Goal: Task Accomplishment & Management: Manage account settings

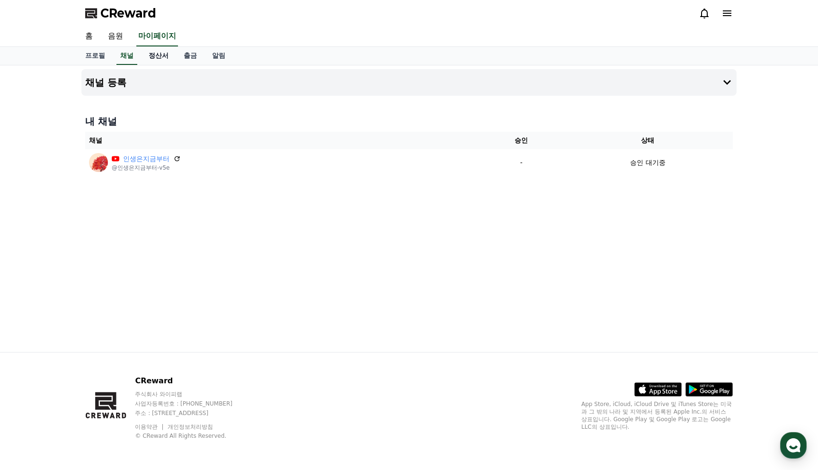
click at [149, 55] on link "정산서" at bounding box center [158, 56] width 35 height 18
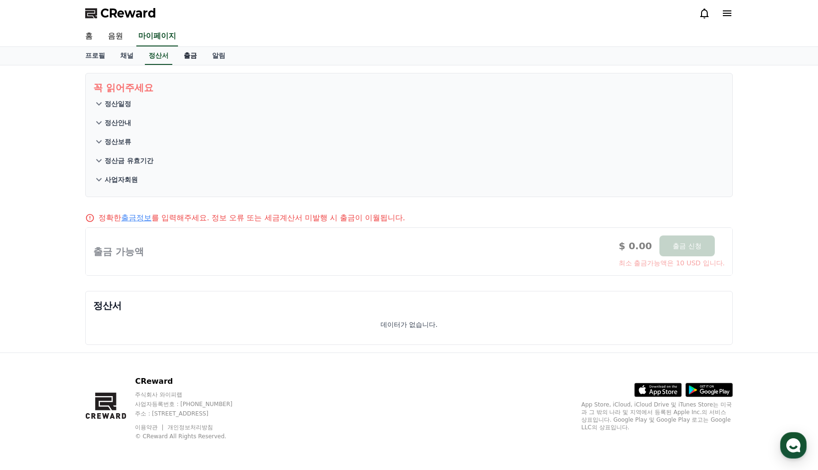
click at [176, 59] on link "출금" at bounding box center [190, 56] width 28 height 18
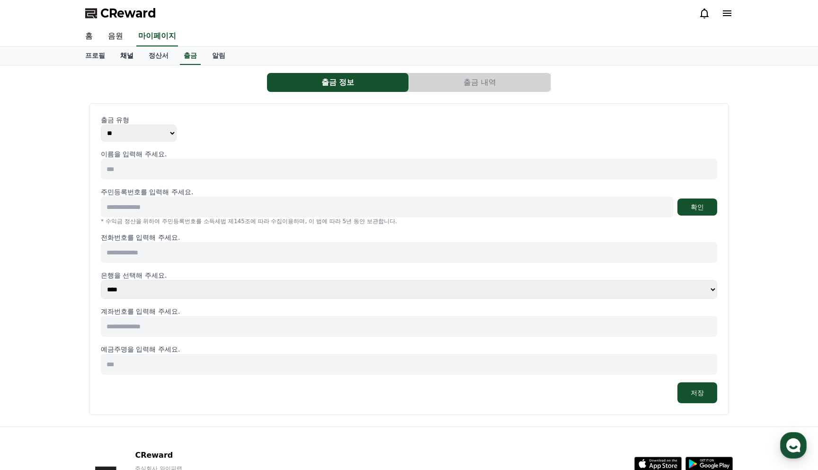
click at [141, 64] on link "정산서" at bounding box center [158, 56] width 35 height 18
click at [151, 61] on link "정산서" at bounding box center [158, 56] width 27 height 18
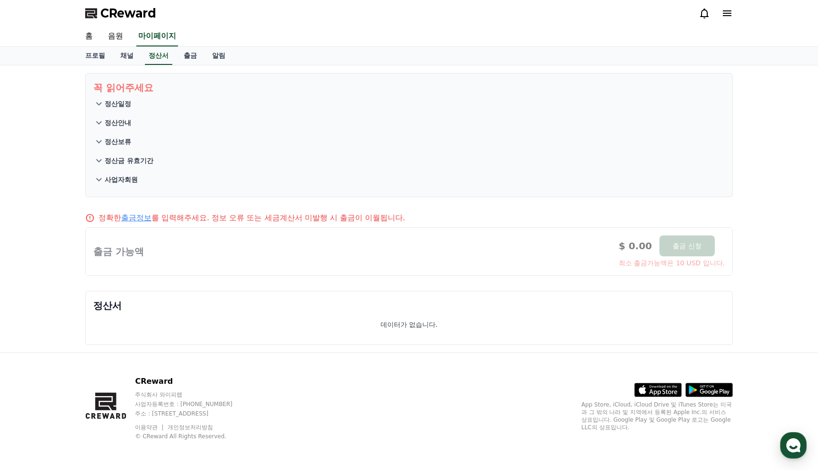
click at [120, 246] on div at bounding box center [409, 251] width 647 height 47
click at [267, 115] on button "정산안내" at bounding box center [409, 122] width 632 height 19
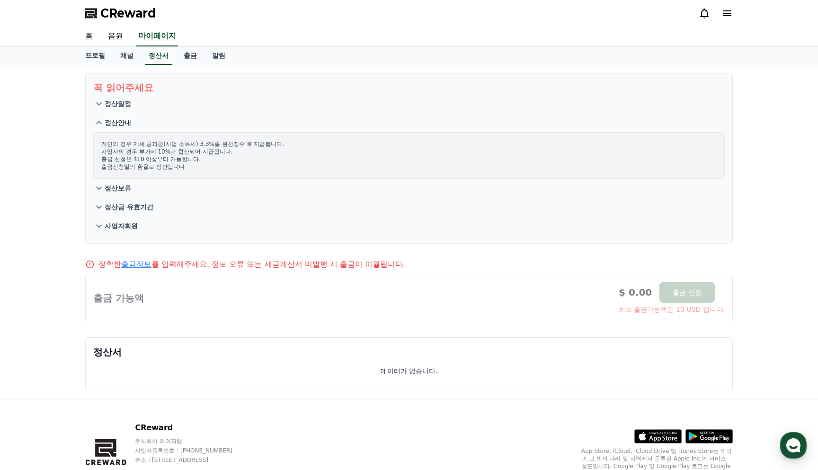
click at [107, 118] on p "정산안내" at bounding box center [118, 122] width 27 height 9
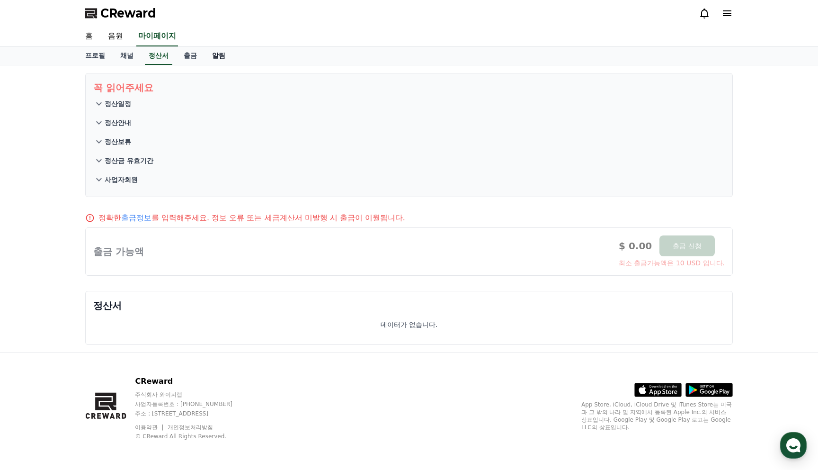
click at [205, 53] on link "알림" at bounding box center [219, 56] width 28 height 18
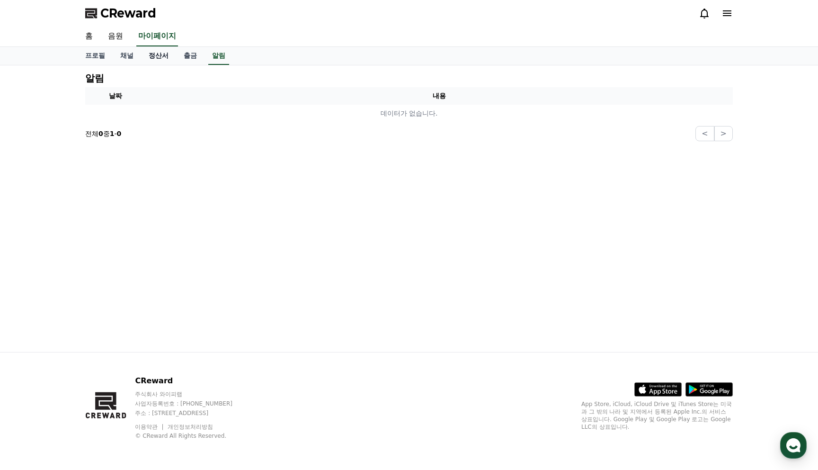
click at [150, 59] on link "정산서" at bounding box center [158, 56] width 35 height 18
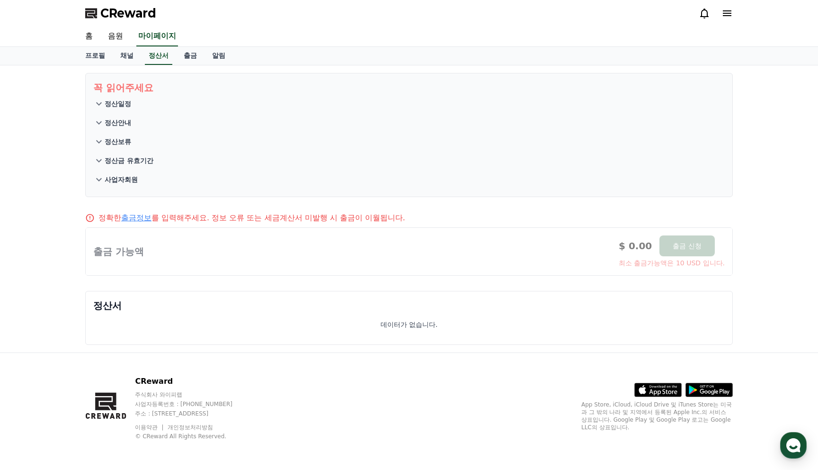
click at [112, 186] on button "사업자회원" at bounding box center [409, 179] width 632 height 19
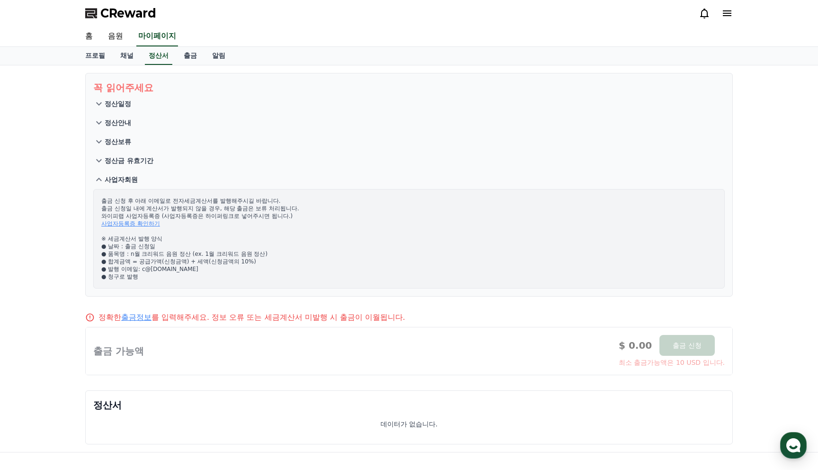
click at [112, 187] on button "사업자회원" at bounding box center [409, 179] width 632 height 19
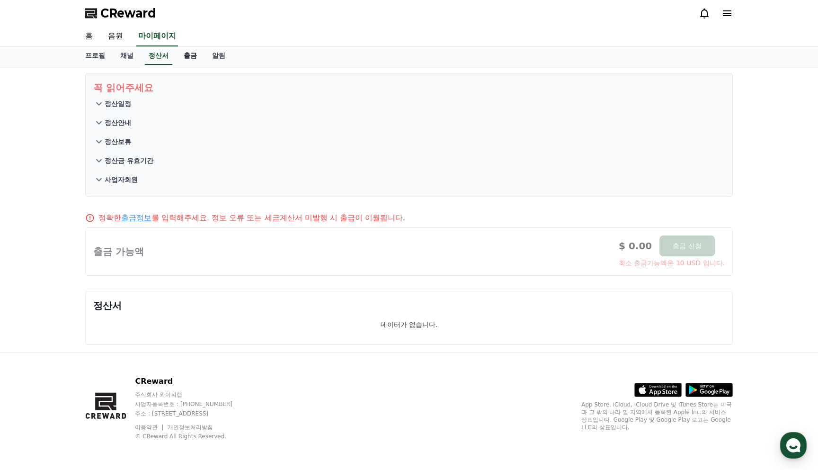
click at [178, 62] on link "출금" at bounding box center [190, 56] width 28 height 18
click at [121, 60] on link "채널" at bounding box center [127, 56] width 28 height 18
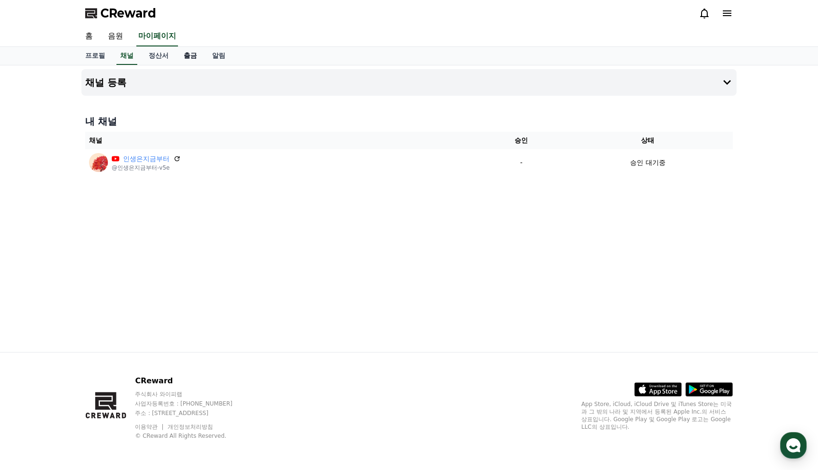
click at [189, 62] on link "출금" at bounding box center [190, 56] width 28 height 18
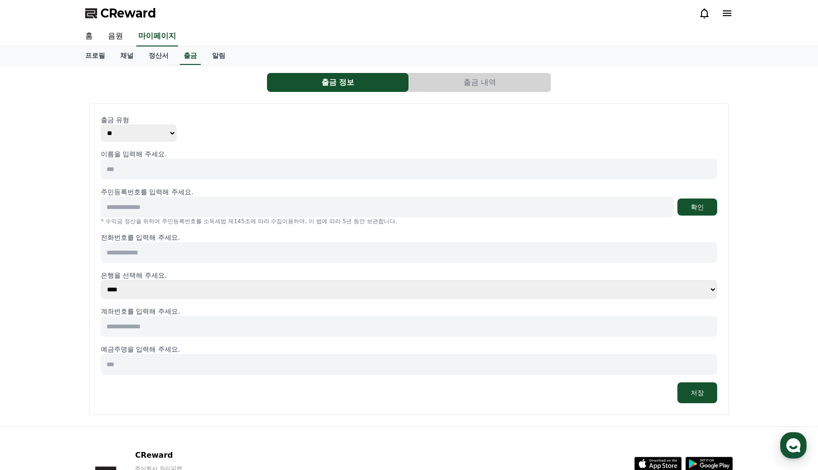
click at [205, 81] on div "출금 정보 출금 내역" at bounding box center [409, 82] width 648 height 19
click at [207, 160] on input at bounding box center [409, 169] width 616 height 21
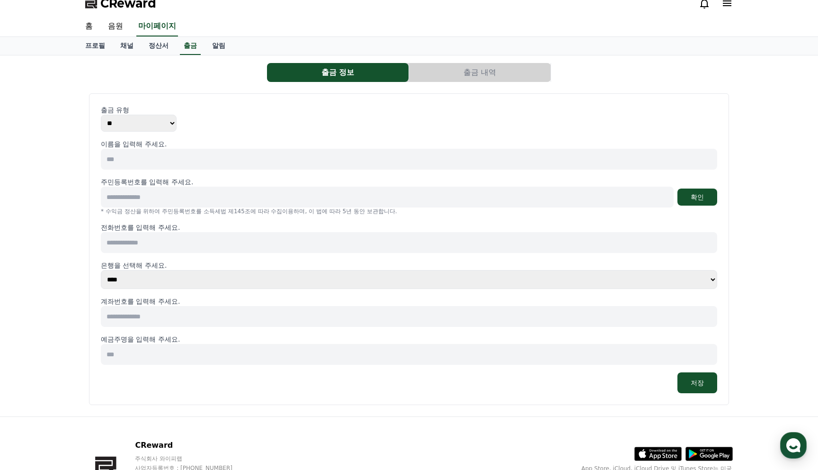
scroll to position [7, 0]
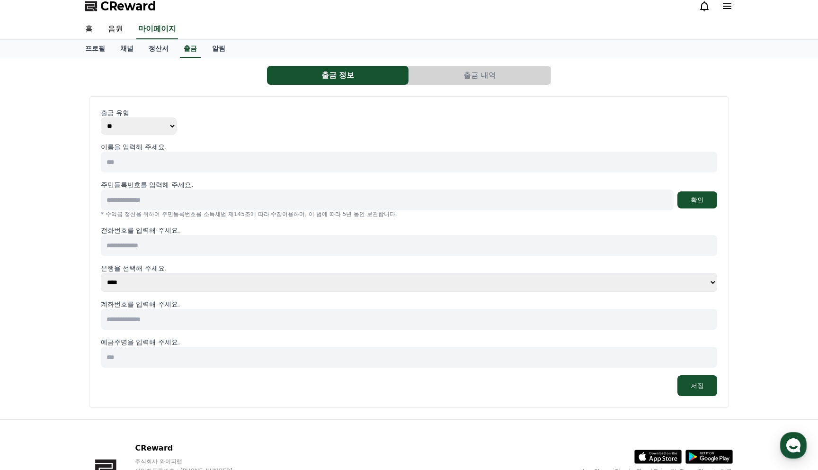
click at [203, 95] on div "출금 유형 ** *** 이름을 입력해 주세요. 주민등록번호를 입력해 주세요. 확인 * 수익금 정산을 위하여 주민등록번호를 소득세법 제145조에…" at bounding box center [409, 251] width 648 height 319
click at [121, 48] on link "채널" at bounding box center [127, 49] width 28 height 18
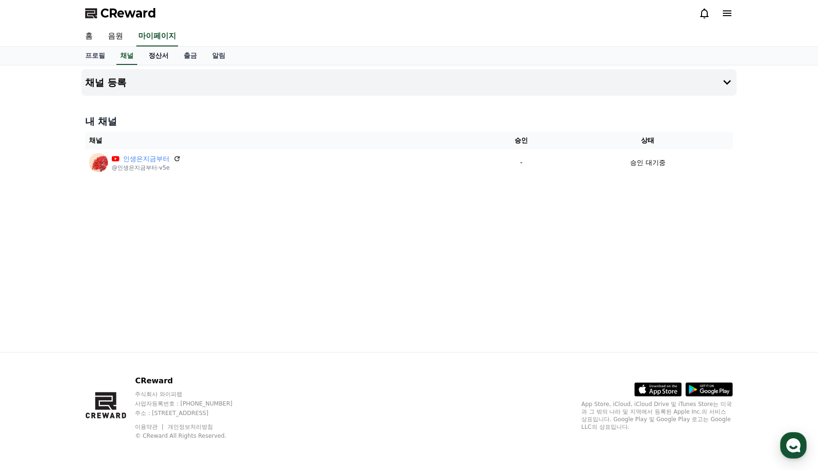
click at [145, 58] on link "정산서" at bounding box center [158, 56] width 35 height 18
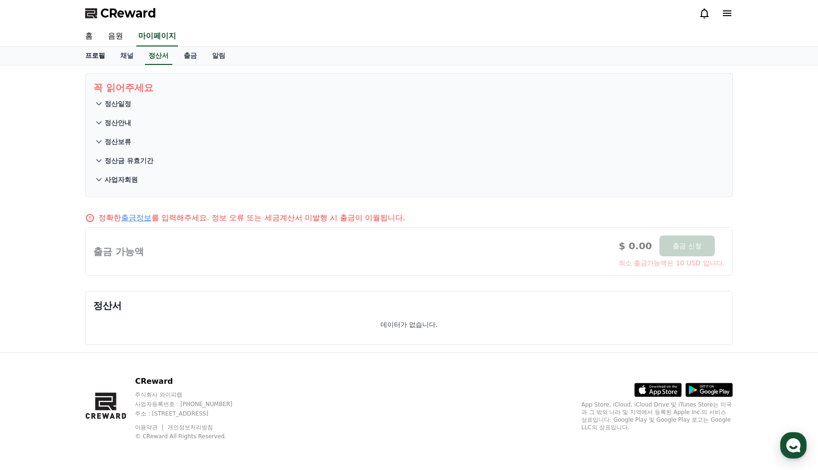
click at [92, 53] on link "프로필" at bounding box center [95, 56] width 35 height 18
select select "**********"
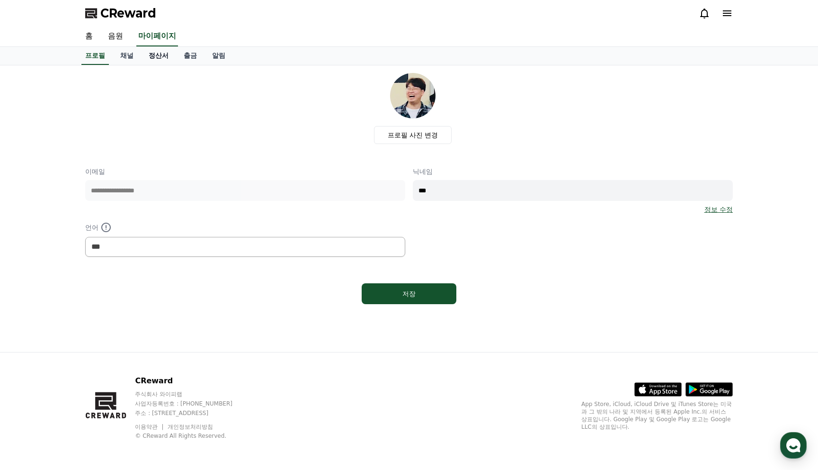
click at [150, 57] on link "정산서" at bounding box center [158, 56] width 35 height 18
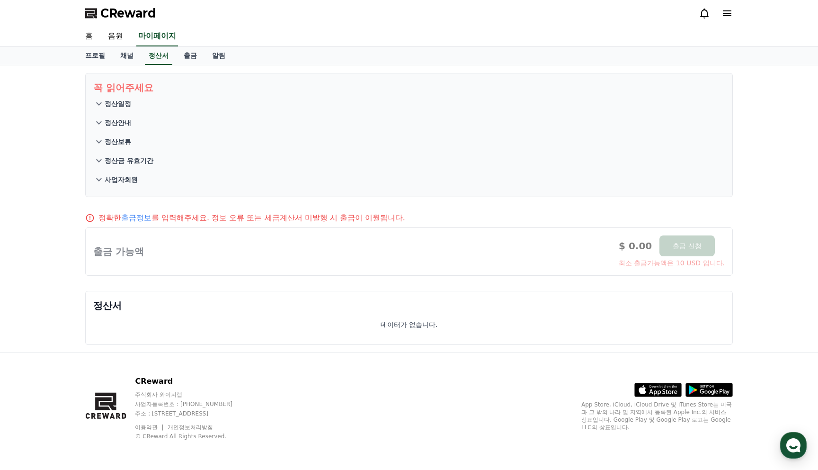
click at [97, 114] on button "정산안내" at bounding box center [409, 122] width 632 height 19
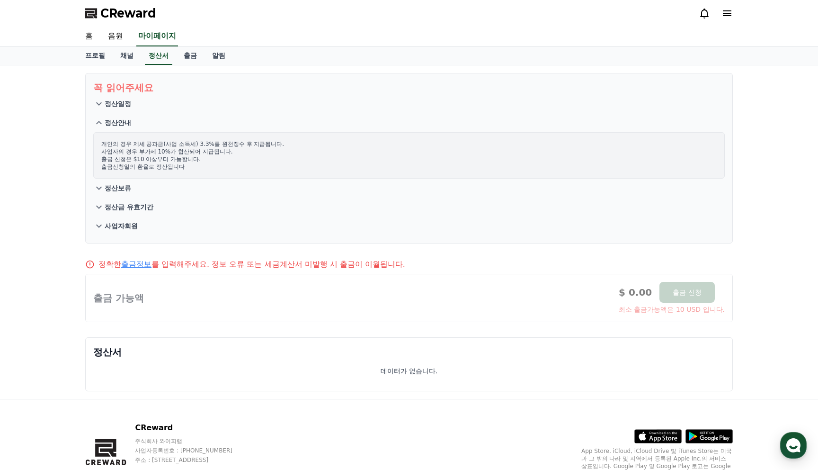
click at [102, 94] on p "꼭 읽어주세요" at bounding box center [409, 87] width 632 height 13
click at [95, 101] on icon at bounding box center [98, 103] width 11 height 11
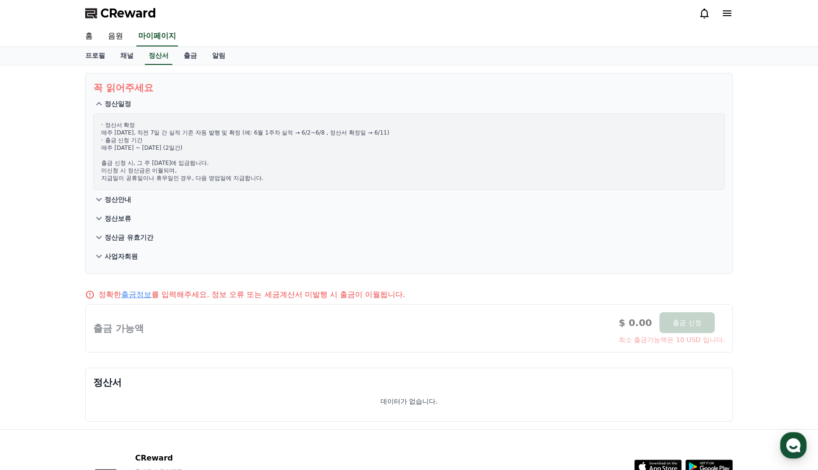
click at [108, 199] on p "정산안내" at bounding box center [118, 199] width 27 height 9
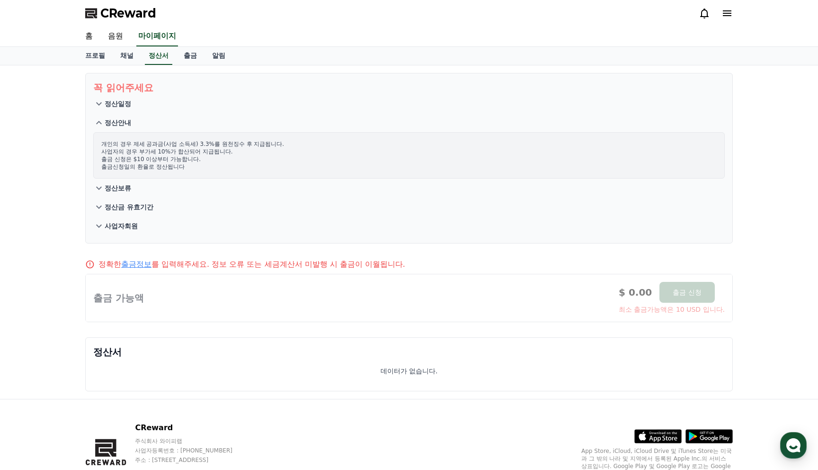
click at [62, 152] on div "꼭 읽어주세요 정산일정 정산안내 개인의 경우 제세 공과금(사업 소득세) 3.3%를 원천징수 후 지급됩니다. 사업자의 경우 부가세 10%가 합산…" at bounding box center [409, 231] width 818 height 333
click at [128, 56] on link "채널" at bounding box center [127, 56] width 28 height 18
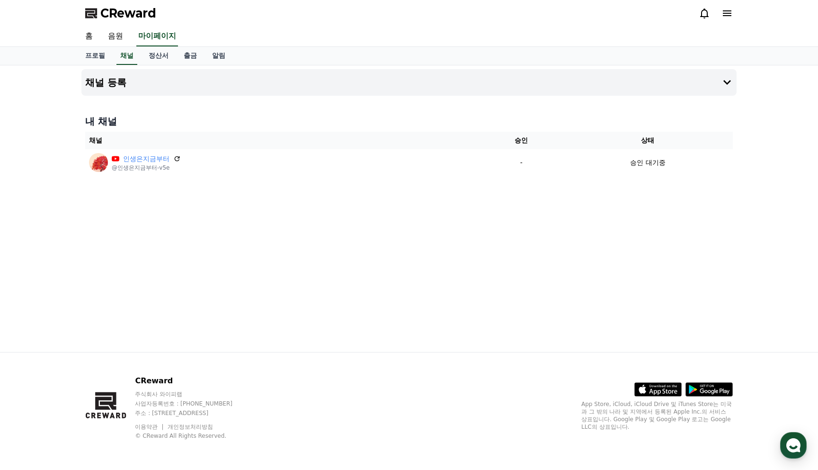
click at [358, 229] on div "채널 등록 내 채널 채널 승인 상태 인생은지금부터 @인생은지금부터-v5e - 승인 대기중" at bounding box center [409, 208] width 663 height 286
click at [108, 6] on span "CReward" at bounding box center [128, 13] width 56 height 15
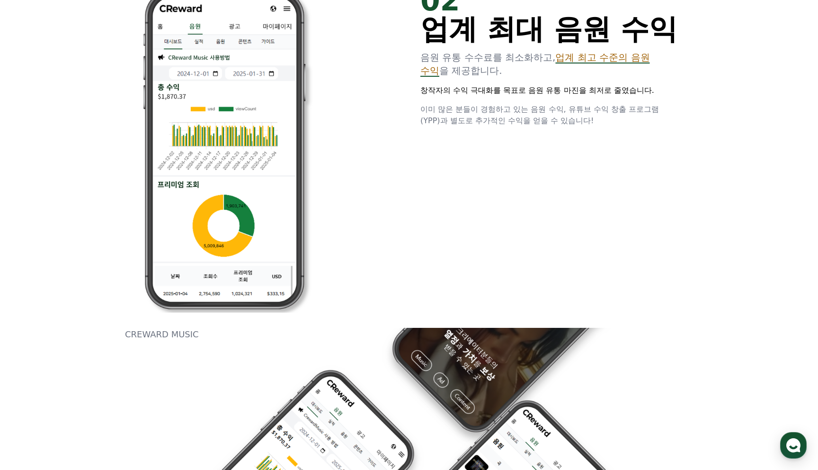
scroll to position [854, 0]
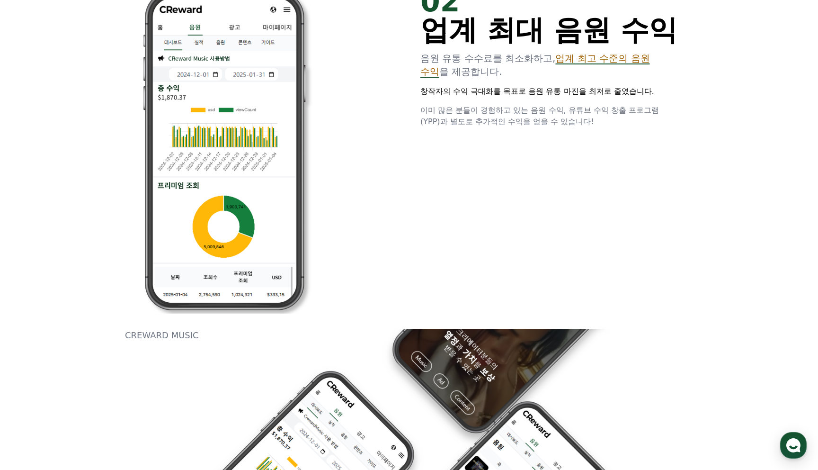
click at [685, 231] on div "02 업계 최대 음원 수익 음원 유통 수수료를 최소화하고, 업계 최고 수준의 음원 수익 을 제공합니다. 창작자의 수익 극대화를 목표로 음원 유…" at bounding box center [409, 150] width 568 height 356
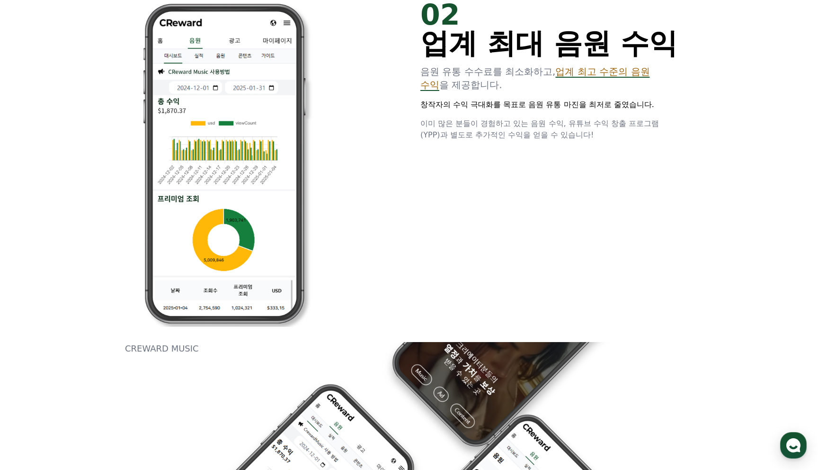
scroll to position [839, 0]
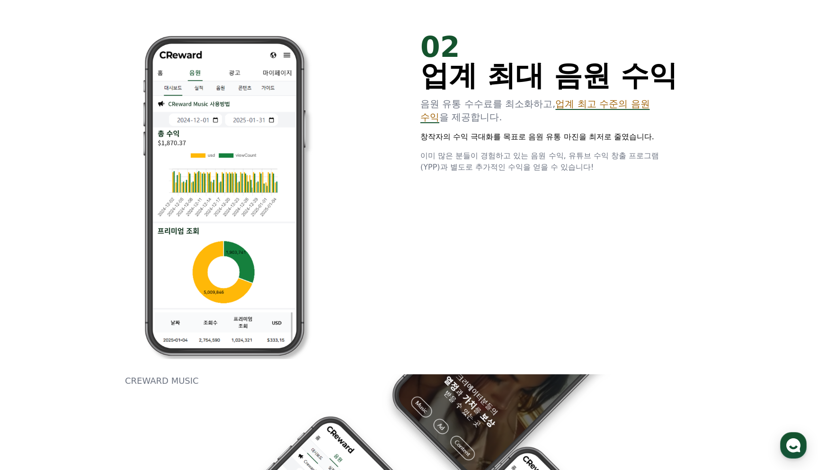
scroll to position [808, 0]
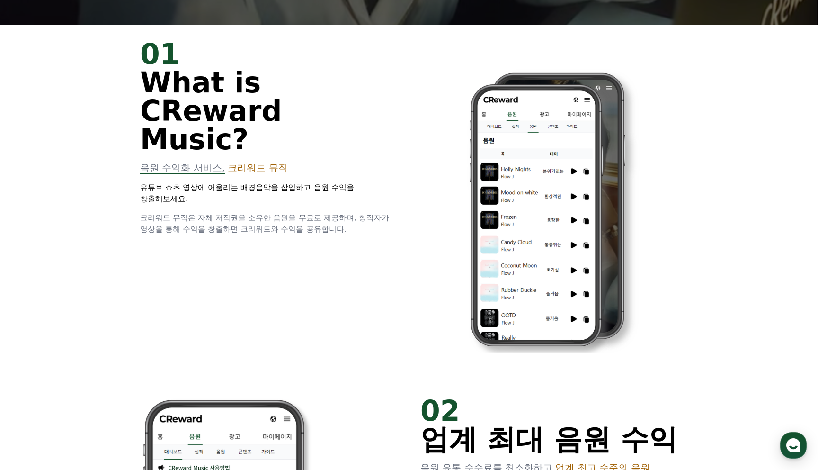
scroll to position [445, 0]
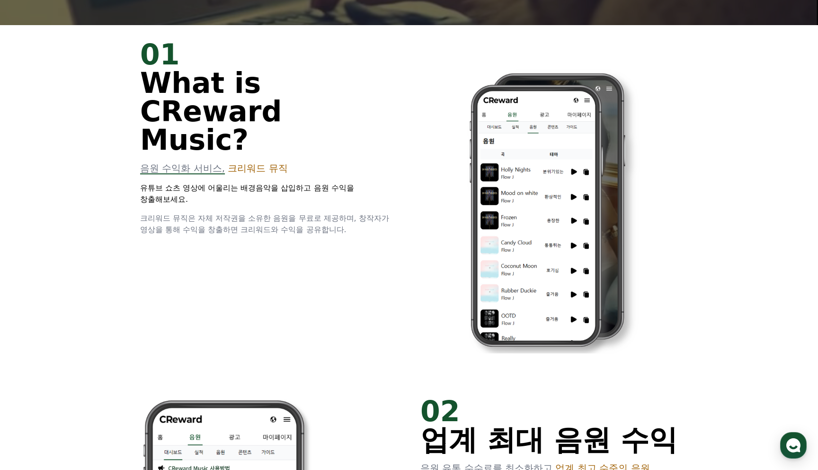
click at [690, 338] on div "01 What is CReward Music? 음원 수익화 서비스, 크리워드 뮤직 유튜브 쇼츠 영상에 어울리는 배경음악을 삽입하고 음원 수익을…" at bounding box center [409, 203] width 568 height 356
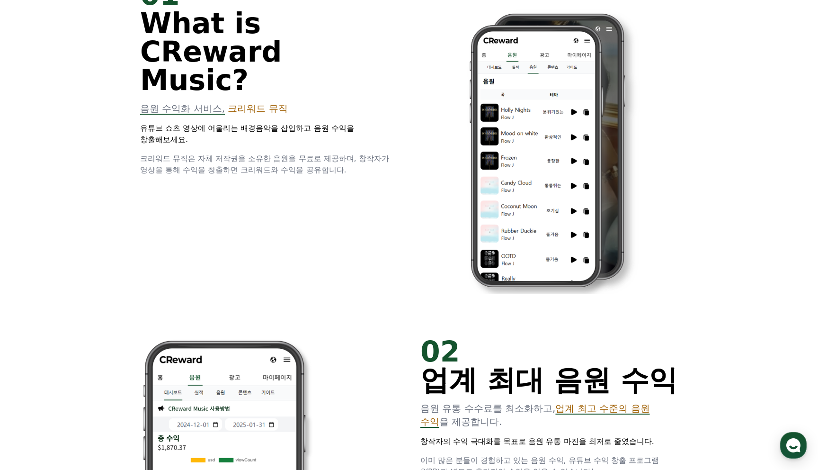
scroll to position [506, 0]
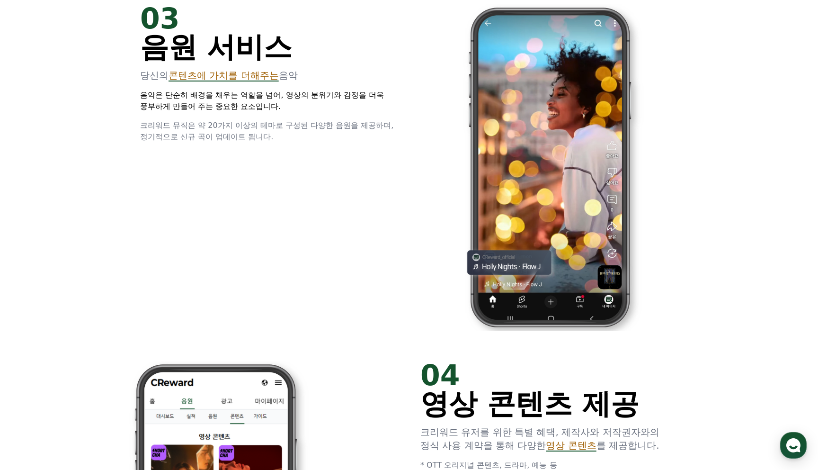
scroll to position [1765, 0]
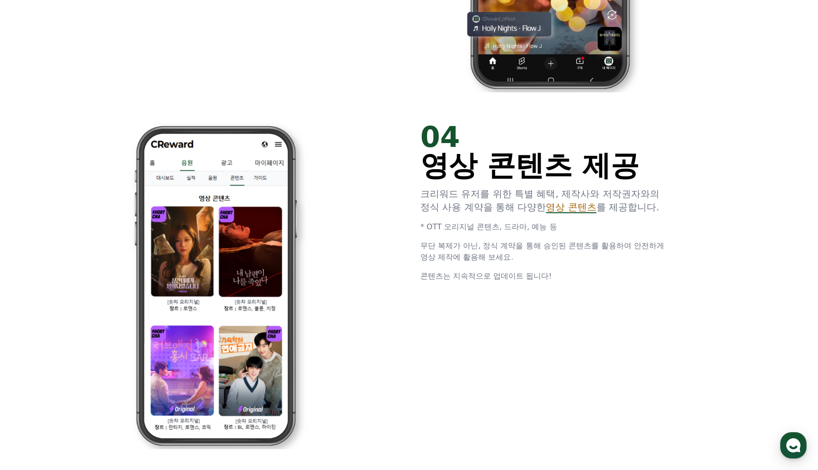
scroll to position [1811, 0]
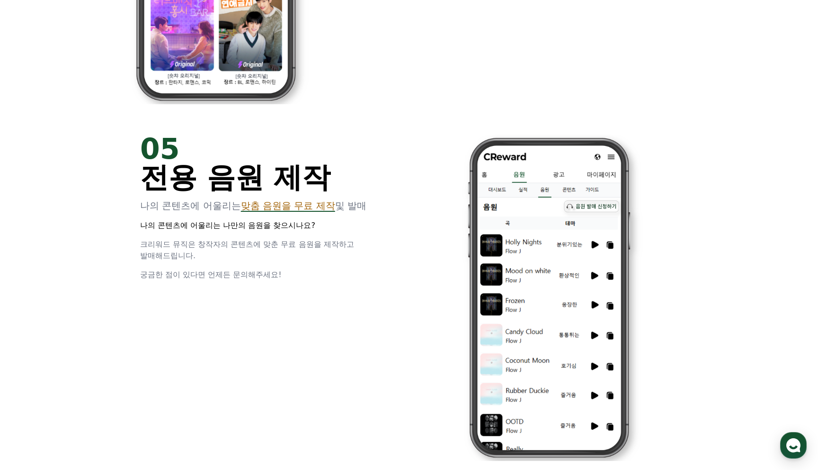
scroll to position [2156, 0]
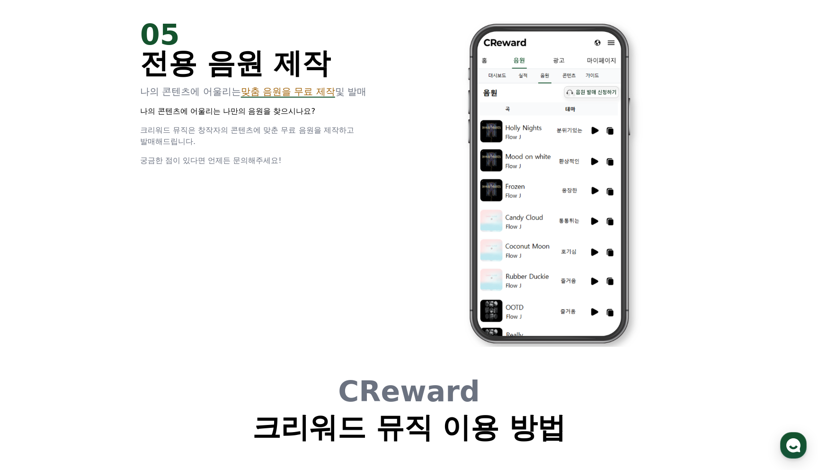
scroll to position [2270, 0]
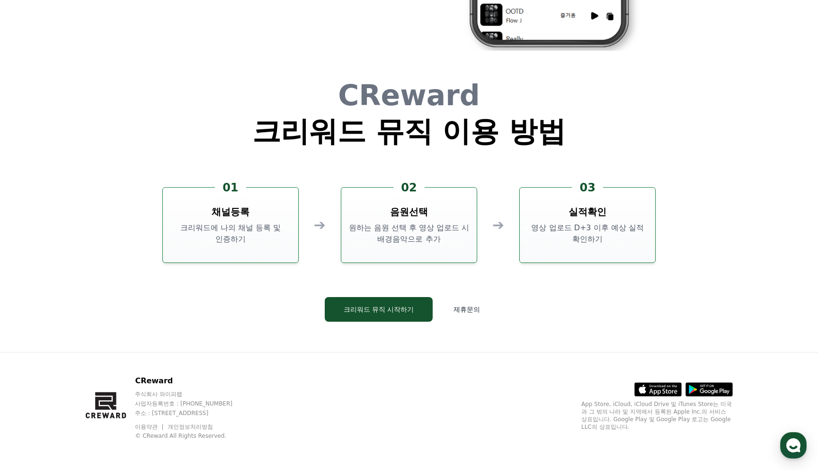
scroll to position [2563, 0]
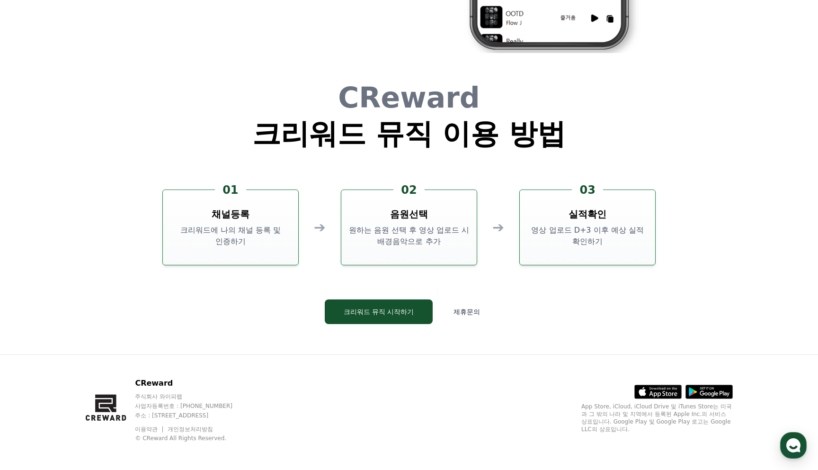
click at [488, 390] on div "CReward 주식회사 와이피랩 사업자등록번호 : [PHONE_NUMBER] 주소 : [STREET_ADDRESS] 이용약관 개인정보처리방침 …" at bounding box center [409, 413] width 663 height 117
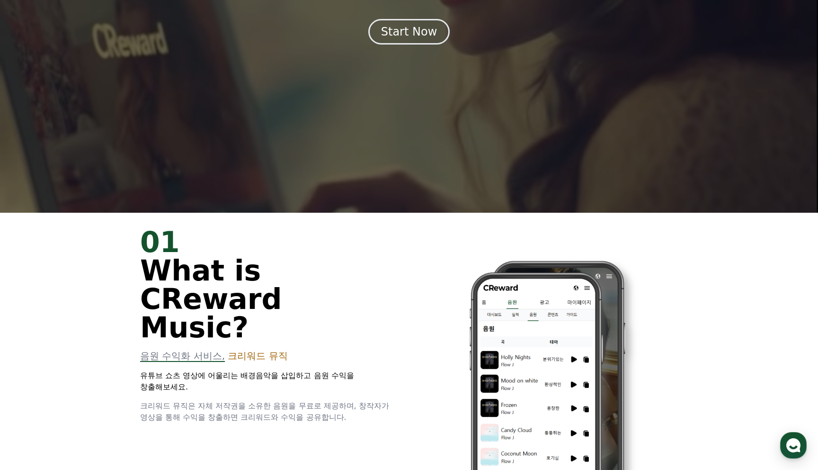
scroll to position [0, 0]
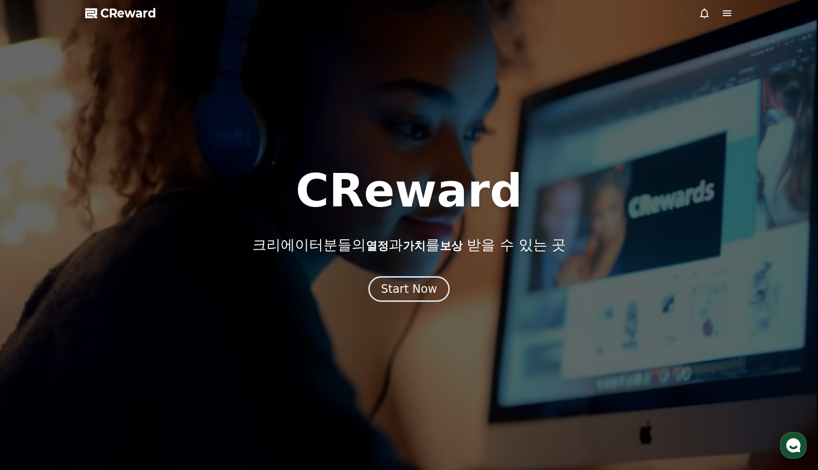
click at [697, 11] on div at bounding box center [409, 235] width 818 height 470
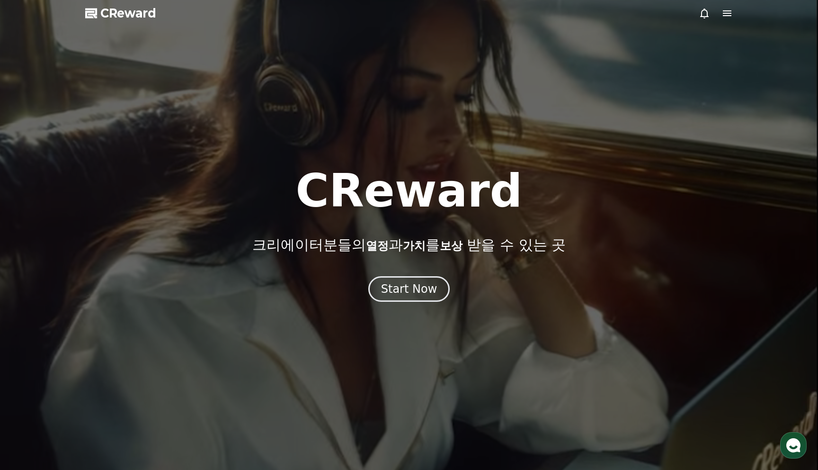
click at [701, 12] on icon at bounding box center [704, 14] width 9 height 10
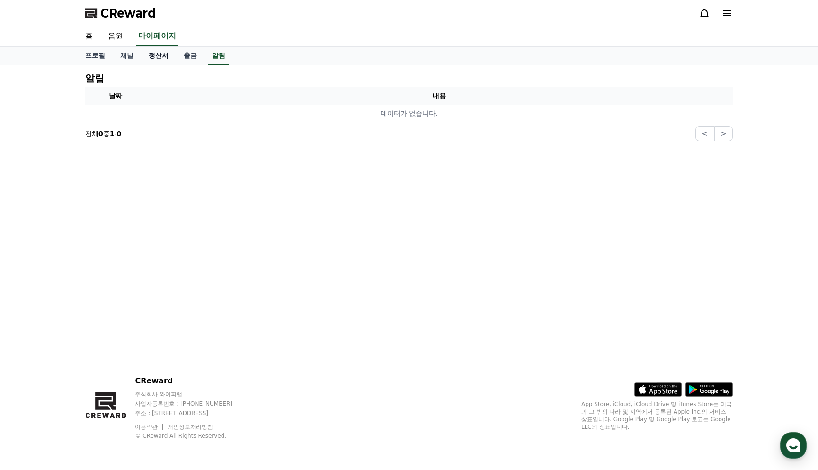
click at [149, 57] on link "정산서" at bounding box center [158, 56] width 35 height 18
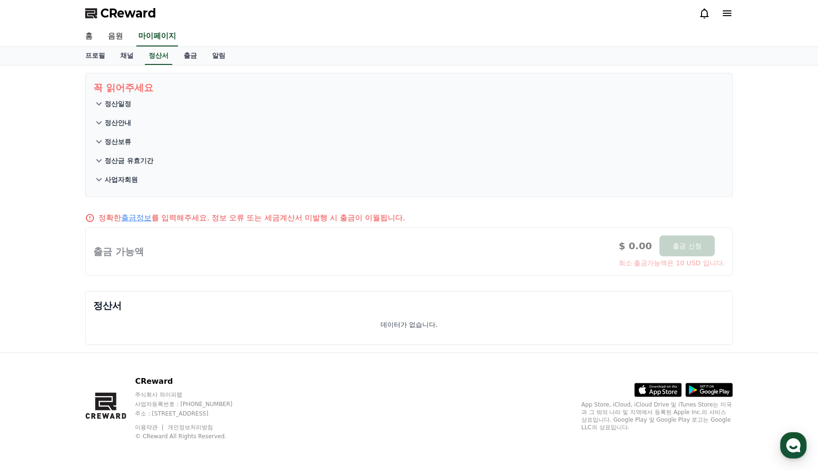
click at [126, 155] on button "정산금 유효기간" at bounding box center [409, 160] width 632 height 19
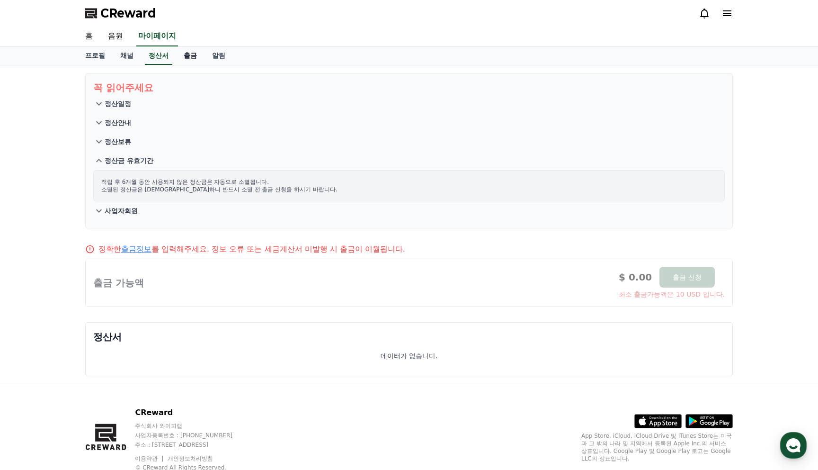
click at [181, 49] on link "출금" at bounding box center [190, 56] width 28 height 18
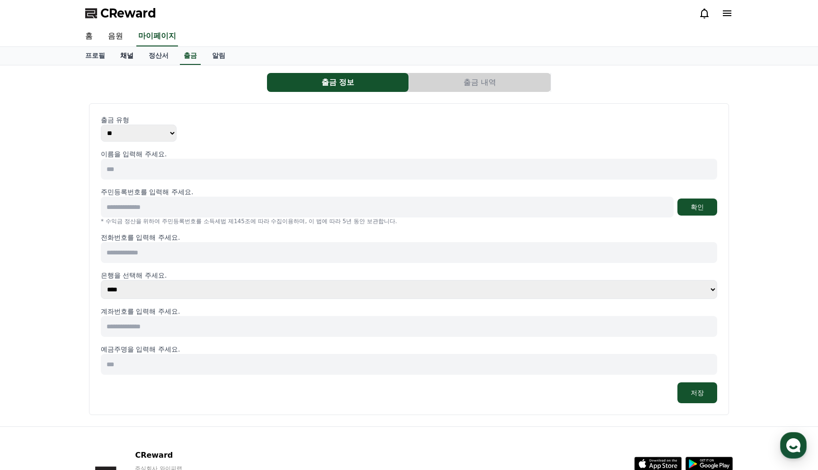
click at [130, 53] on link "채널" at bounding box center [127, 56] width 28 height 18
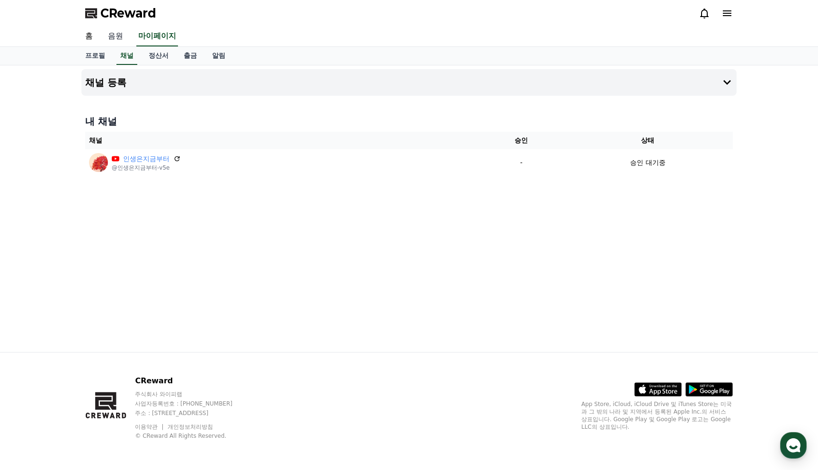
click at [119, 37] on link "음원" at bounding box center [115, 37] width 30 height 20
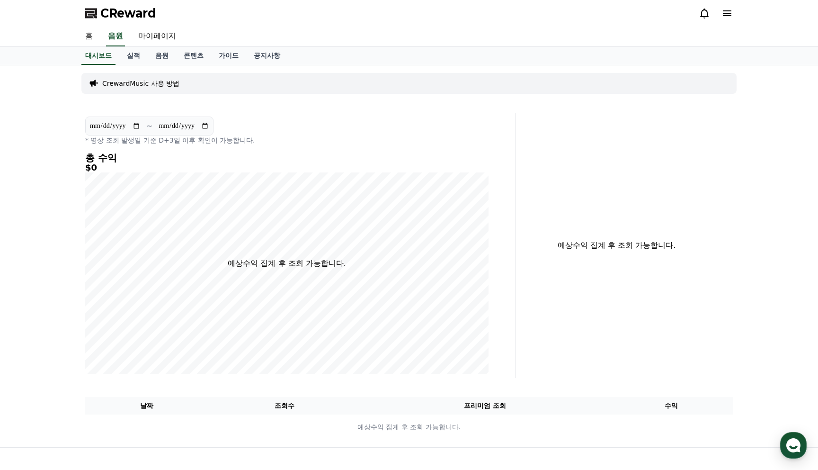
click at [131, 65] on div "대시보드 실적 음원 콘텐츠 가이드 공지사항" at bounding box center [409, 56] width 818 height 18
click at [130, 58] on link "실적" at bounding box center [133, 56] width 28 height 18
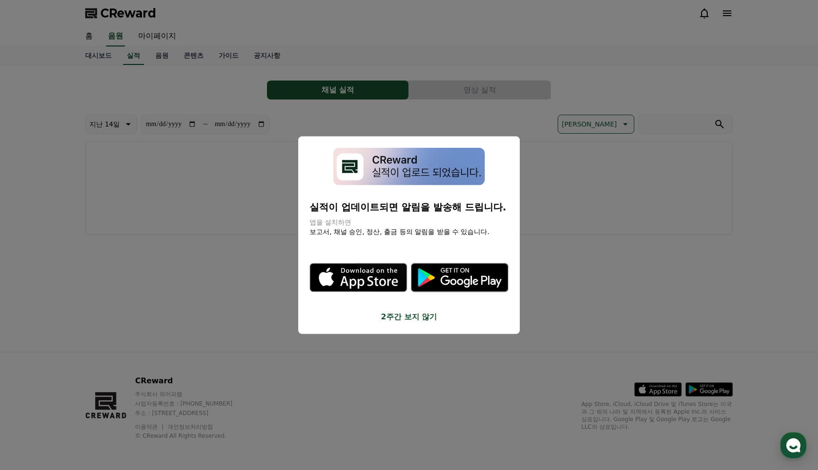
click at [150, 64] on button "close modal" at bounding box center [409, 235] width 818 height 470
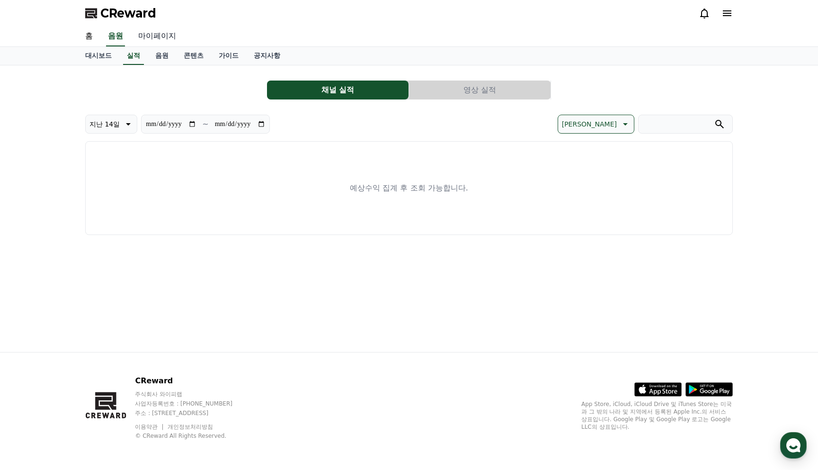
click at [151, 38] on link "마이페이지" at bounding box center [157, 37] width 53 height 20
select select "**********"
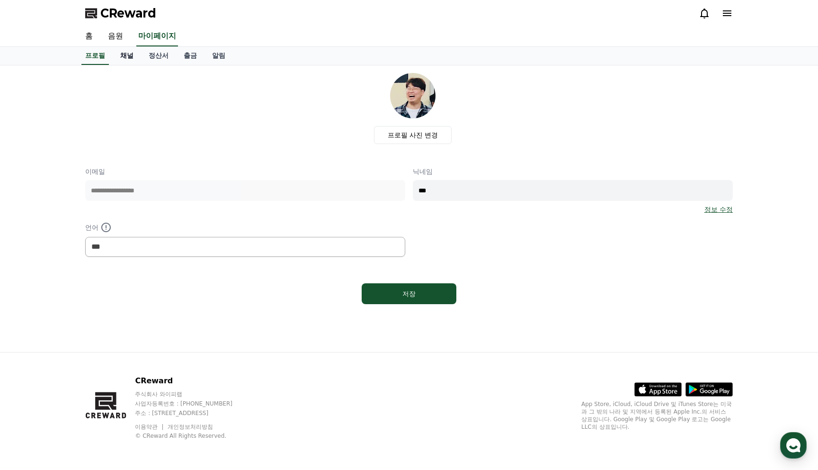
click at [119, 54] on link "채널" at bounding box center [127, 56] width 28 height 18
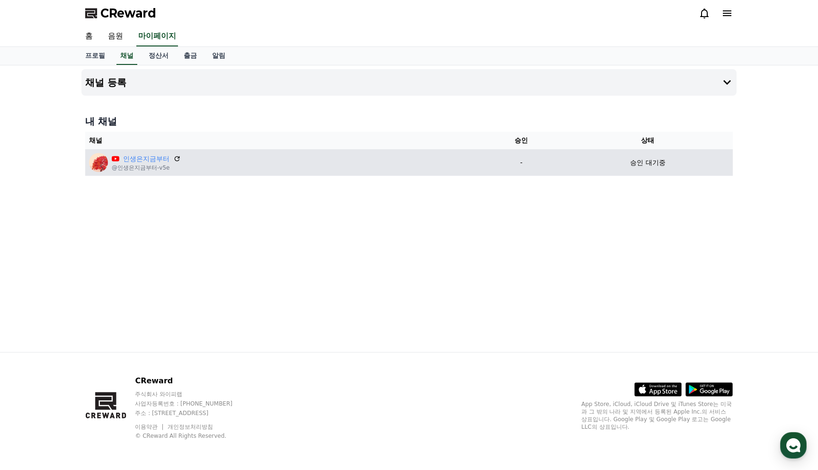
click at [170, 154] on div "인생은지금부터" at bounding box center [146, 159] width 69 height 10
click at [173, 158] on icon at bounding box center [177, 158] width 9 height 9
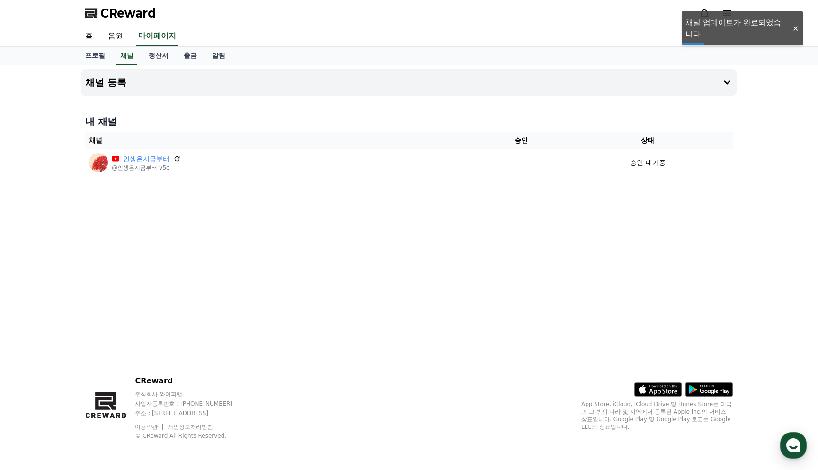
click at [796, 26] on div at bounding box center [795, 28] width 15 height 9
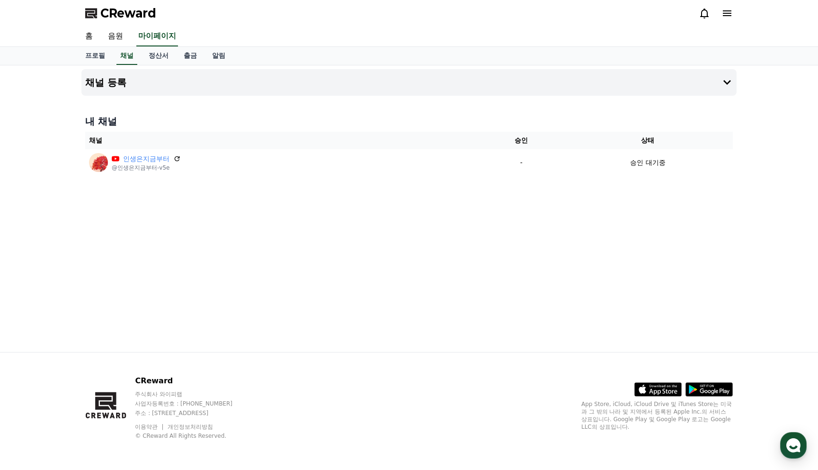
click at [484, 283] on div "채널 등록 내 채널 채널 승인 상태 인생은지금부터 @인생은지금부터-v5e - 승인 대기중" at bounding box center [409, 208] width 663 height 286
click at [380, 278] on div "채널 등록 내 채널 채널 승인 상태 인생은지금부터 @인생은지금부터-v5e - 승인 대기중" at bounding box center [409, 208] width 663 height 286
click at [185, 218] on div "채널 등록 내 채널 채널 승인 상태 인생은지금부터 @인생은지금부터-v5e - 승인 대기중" at bounding box center [409, 208] width 663 height 286
